Goal: Information Seeking & Learning: Learn about a topic

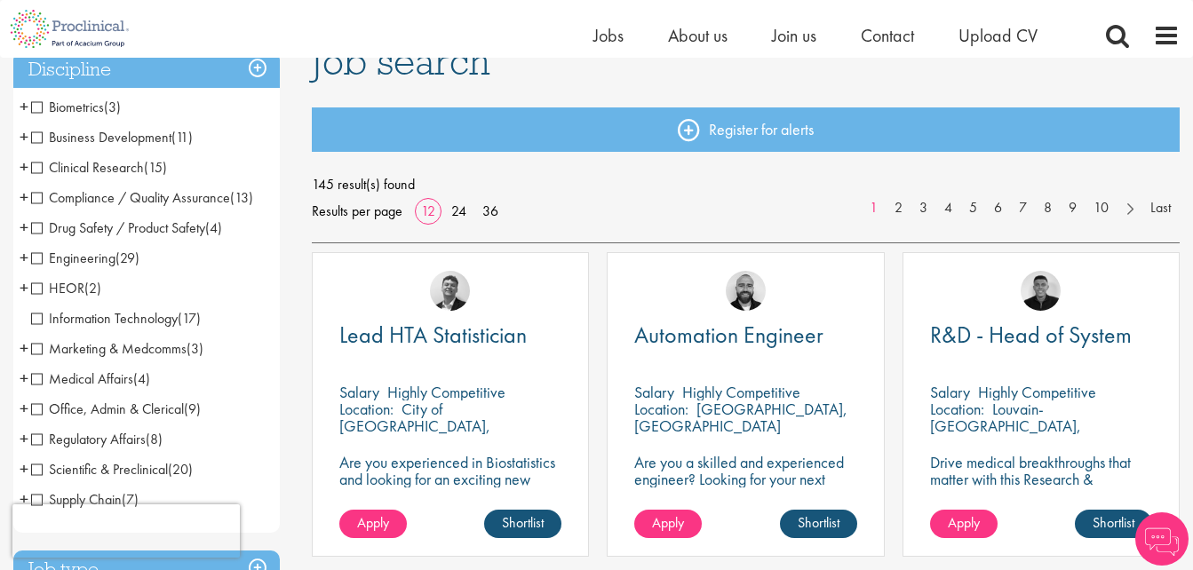
click at [163, 225] on span "Drug Safety / Product Safety" at bounding box center [118, 228] width 174 height 19
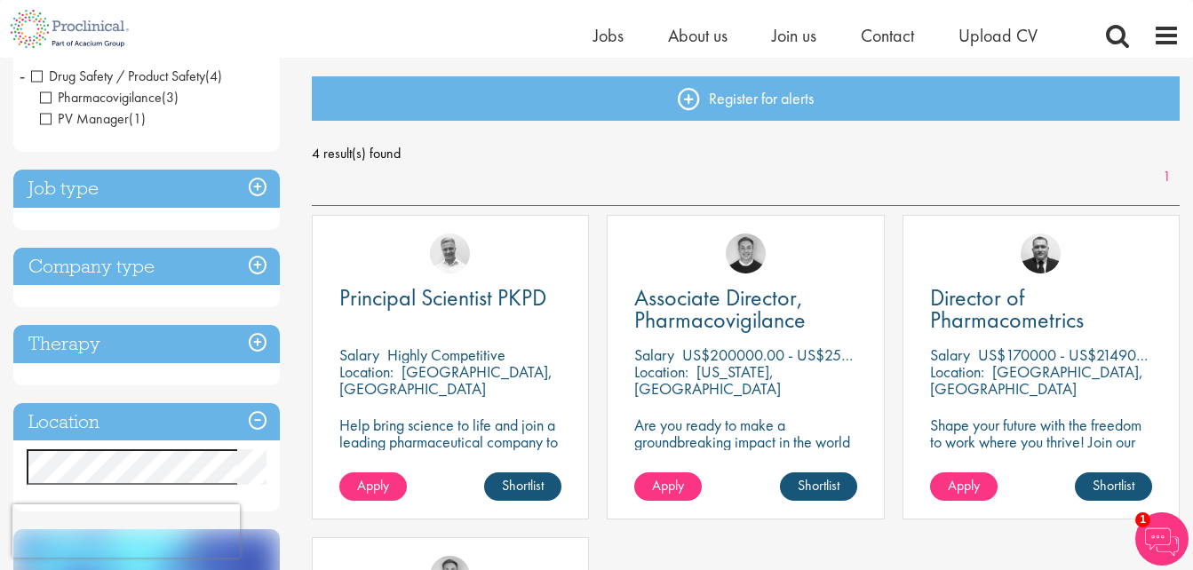
scroll to position [170, 0]
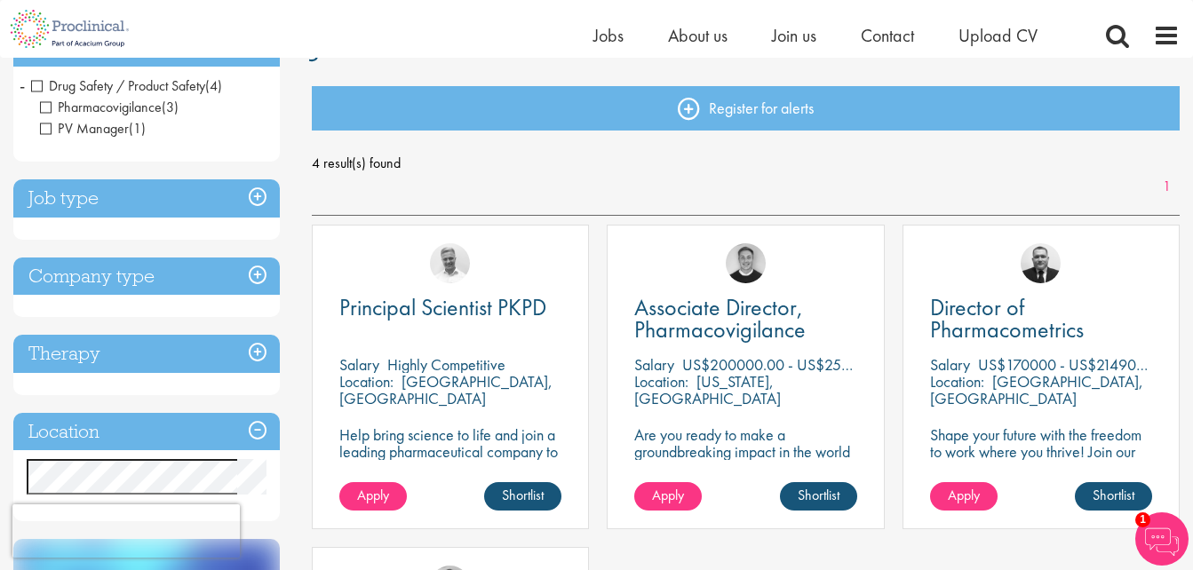
click at [182, 87] on span "Drug Safety / Product Safety" at bounding box center [118, 85] width 174 height 19
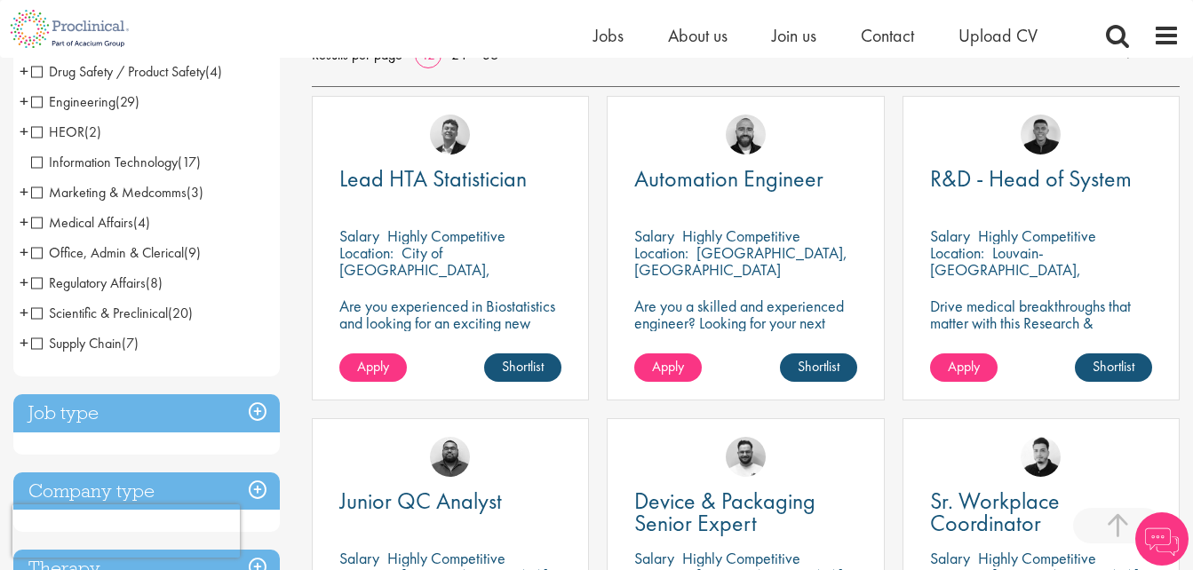
scroll to position [318, 0]
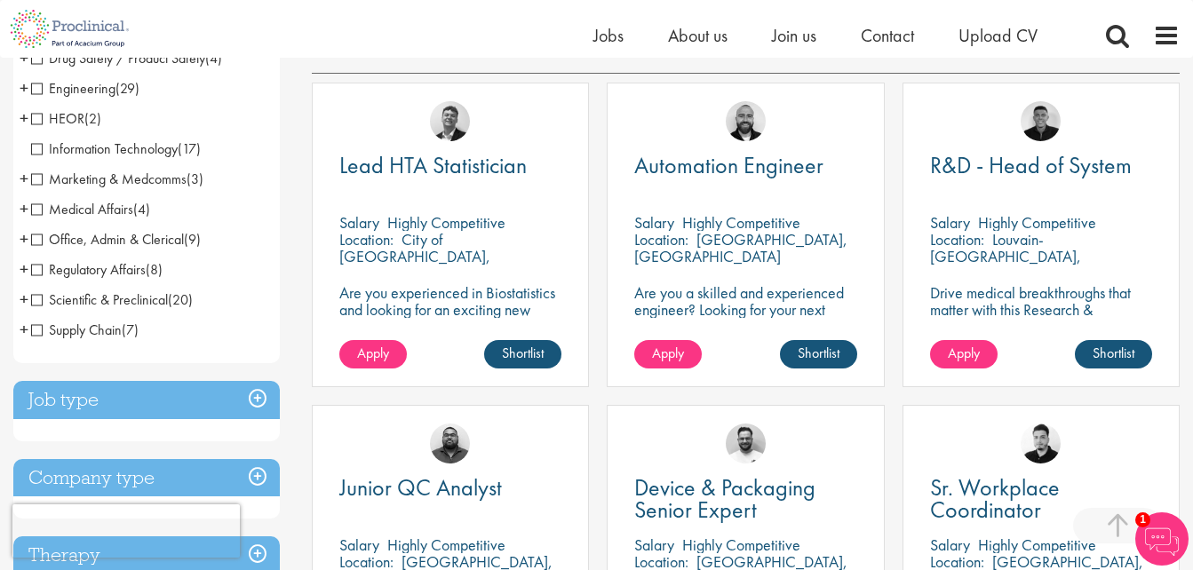
click at [100, 294] on span "Scientific & Preclinical" at bounding box center [99, 300] width 137 height 19
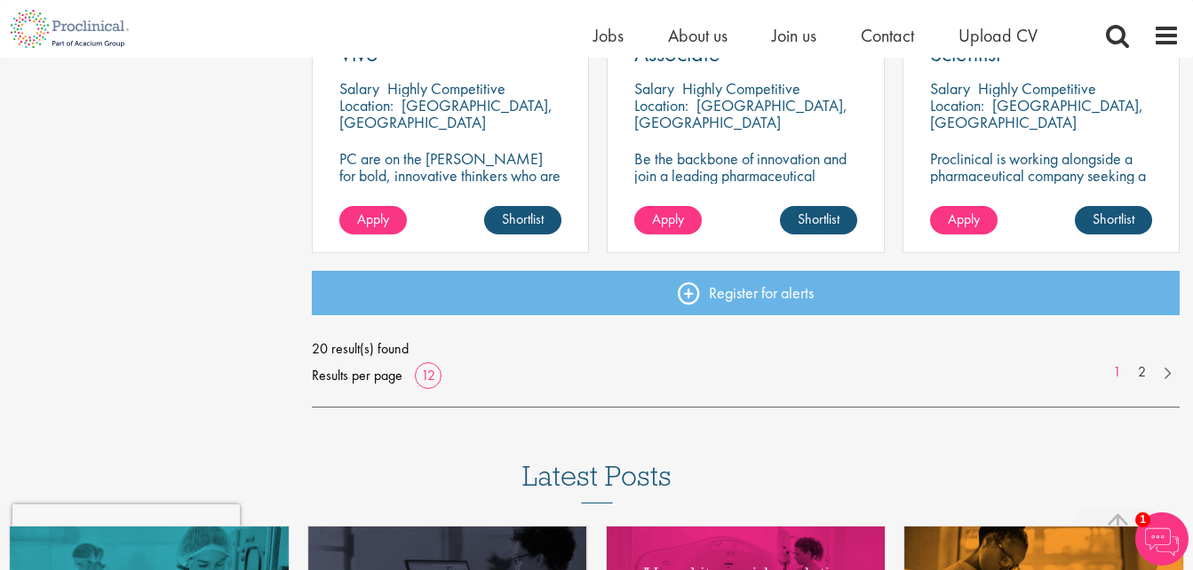
scroll to position [1424, 0]
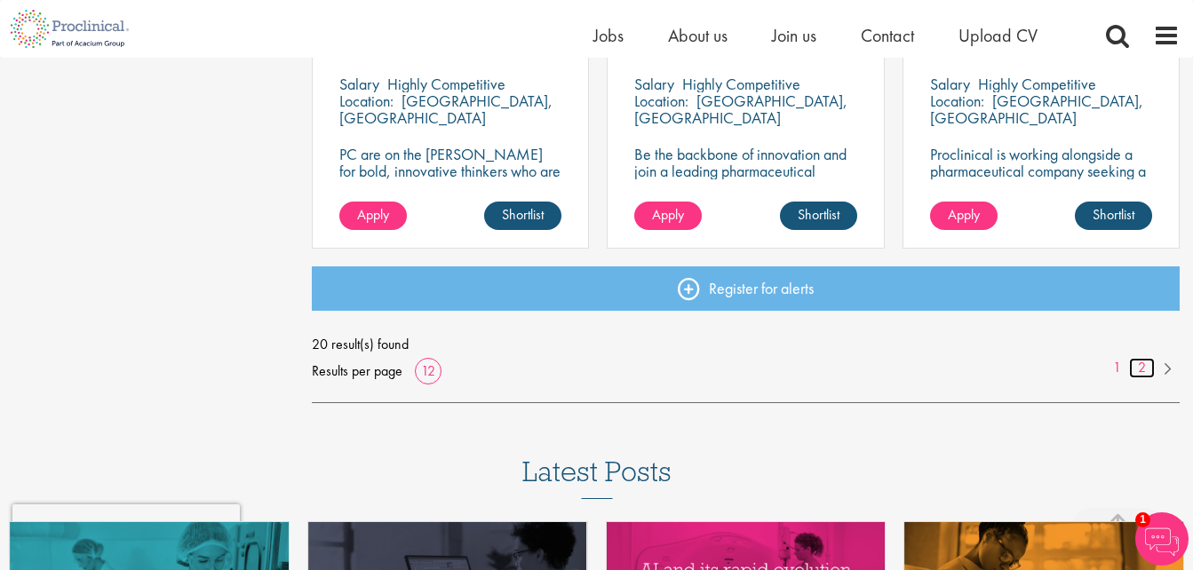
click at [1136, 367] on link "2" at bounding box center [1142, 368] width 26 height 20
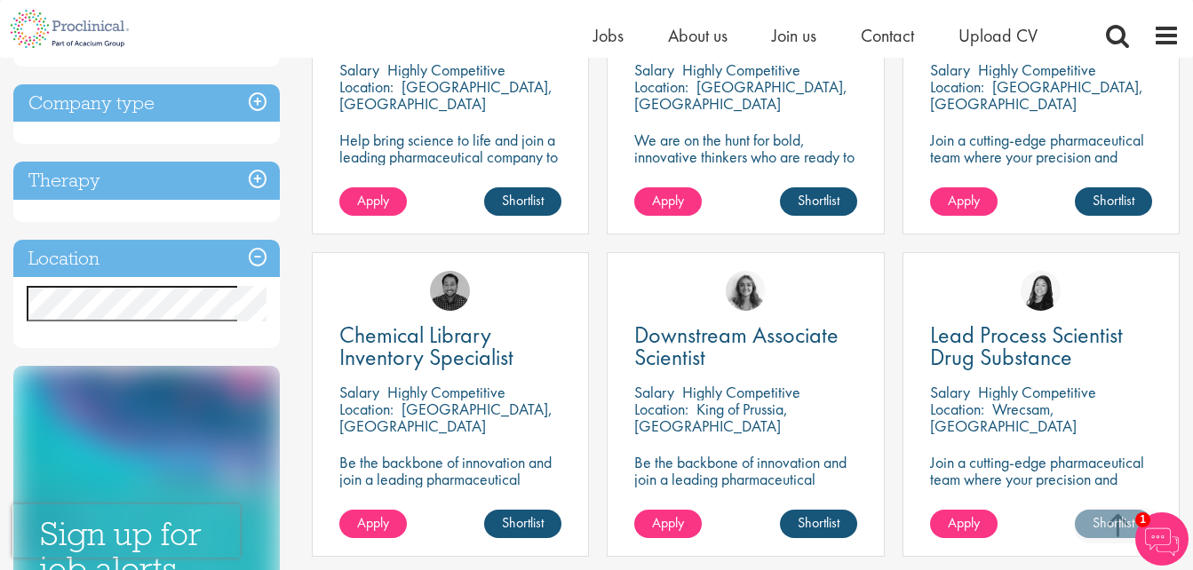
scroll to position [479, 0]
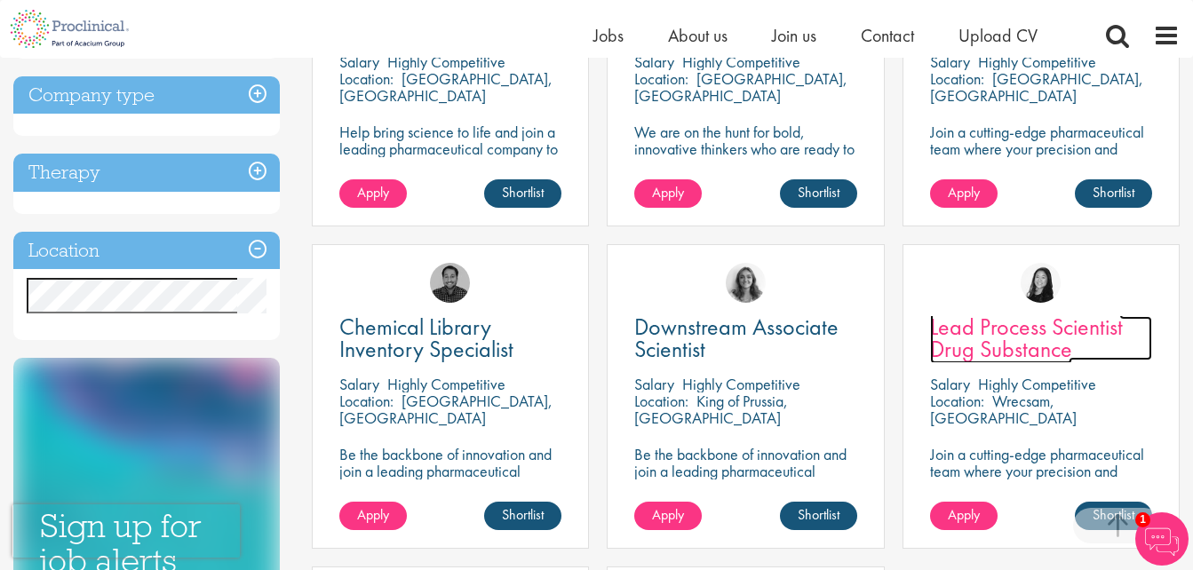
click at [1042, 333] on span "Lead Process Scientist Drug Substance" at bounding box center [1026, 338] width 193 height 52
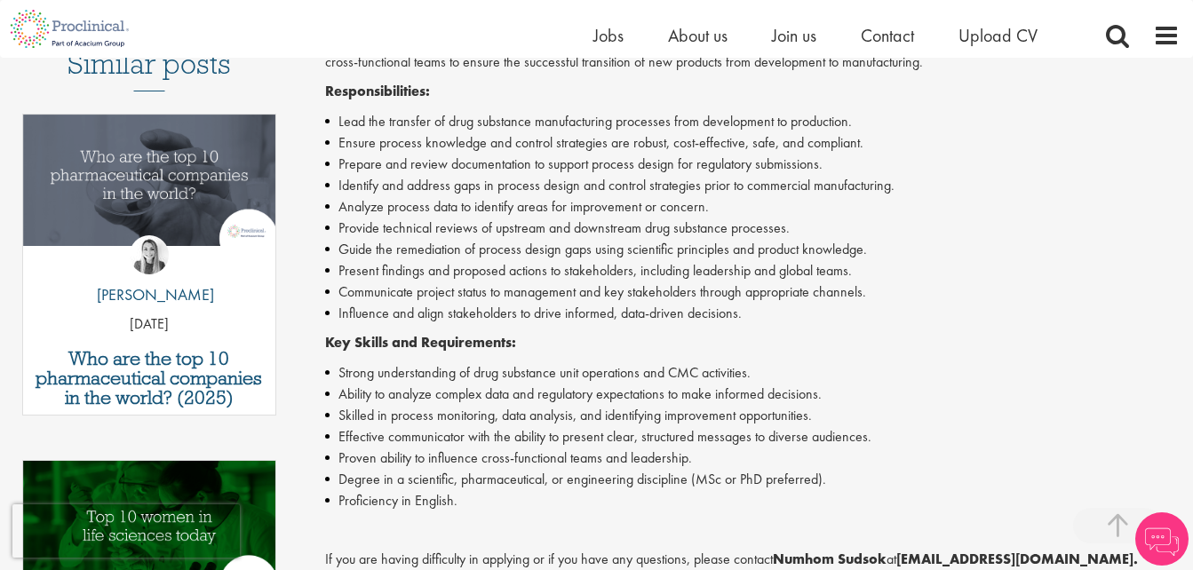
scroll to position [510, 0]
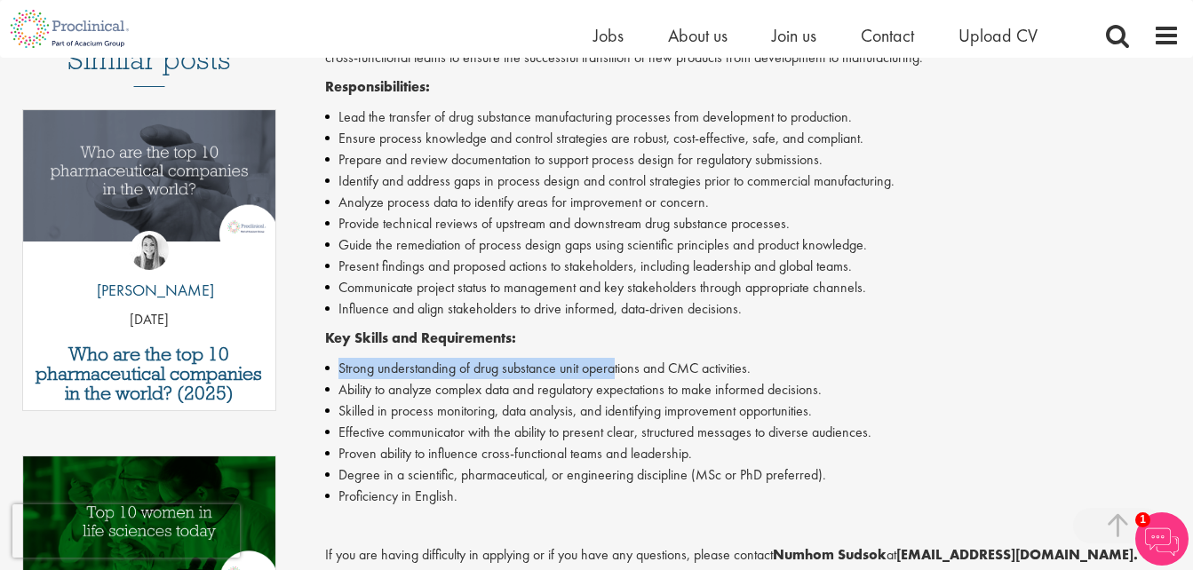
drag, startPoint x: 617, startPoint y: 376, endPoint x: 733, endPoint y: 339, distance: 122.0
click at [733, 339] on div "Proclinical is seeking a Lead Process Scientist Drug Substance to support the t…" at bounding box center [752, 395] width 855 height 777
click at [733, 339] on p "Key Skills and Requirements:" at bounding box center [752, 339] width 855 height 20
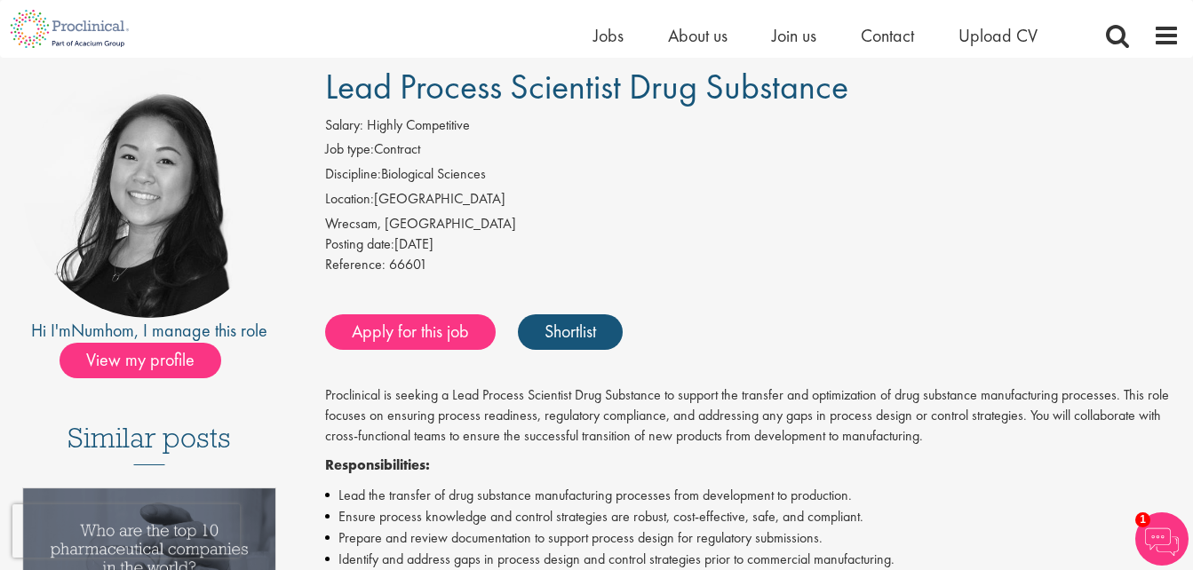
scroll to position [128, 0]
